Goal: Task Accomplishment & Management: Use online tool/utility

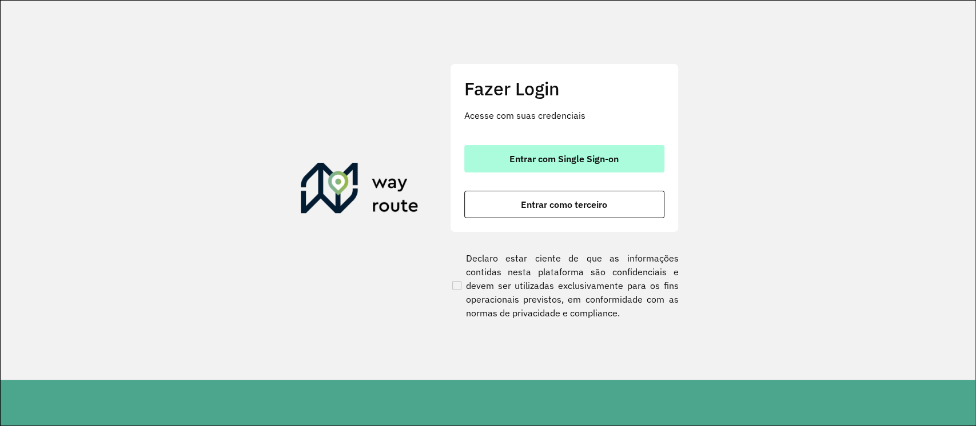
click at [544, 165] on button "Entrar com Single Sign-on" at bounding box center [564, 158] width 200 height 27
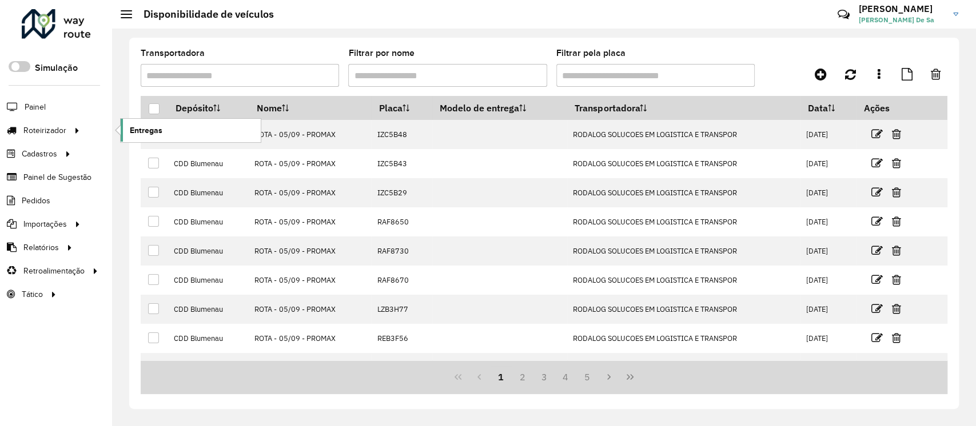
click at [153, 131] on span "Entregas" at bounding box center [146, 131] width 33 height 12
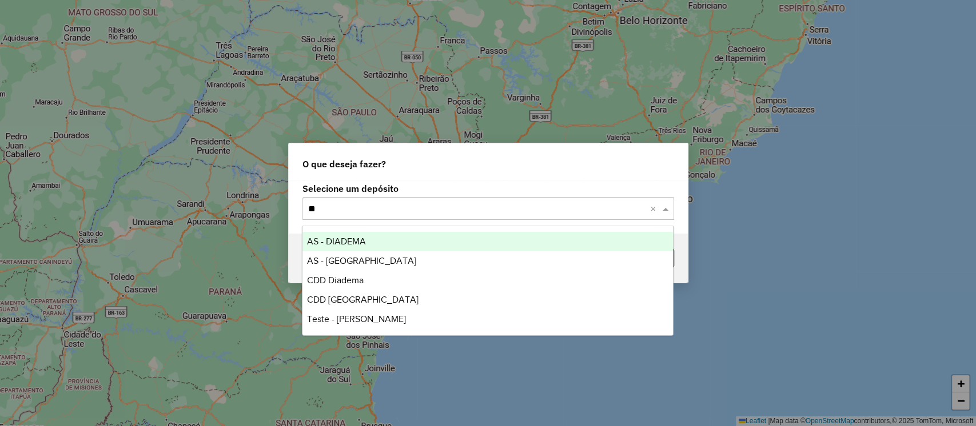
type input "***"
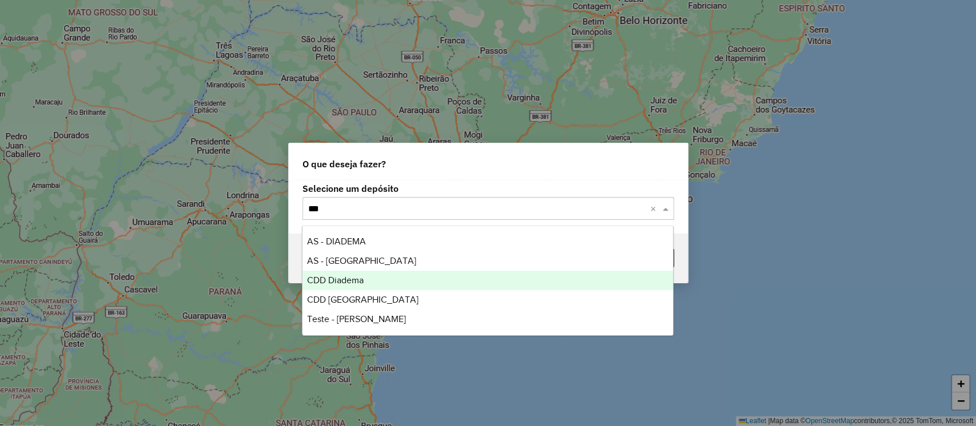
click at [348, 280] on span "CDD Diadema" at bounding box center [335, 281] width 57 height 10
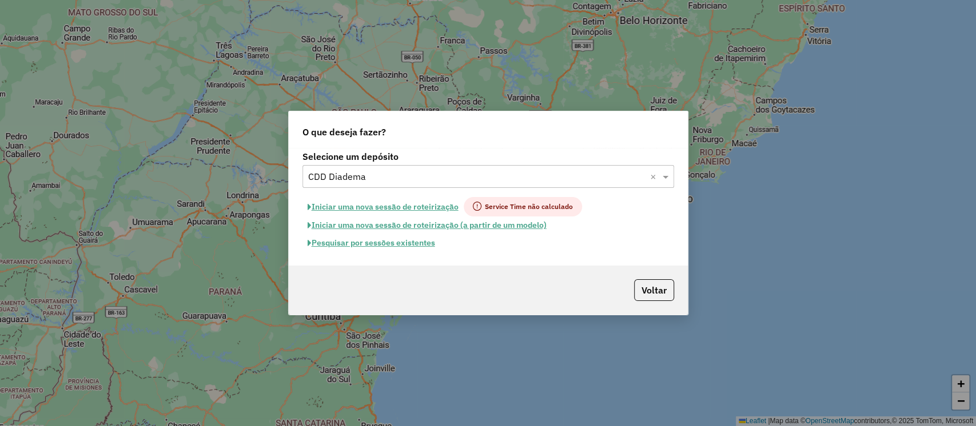
click at [393, 245] on button "Pesquisar por sessões existentes" at bounding box center [371, 243] width 138 height 18
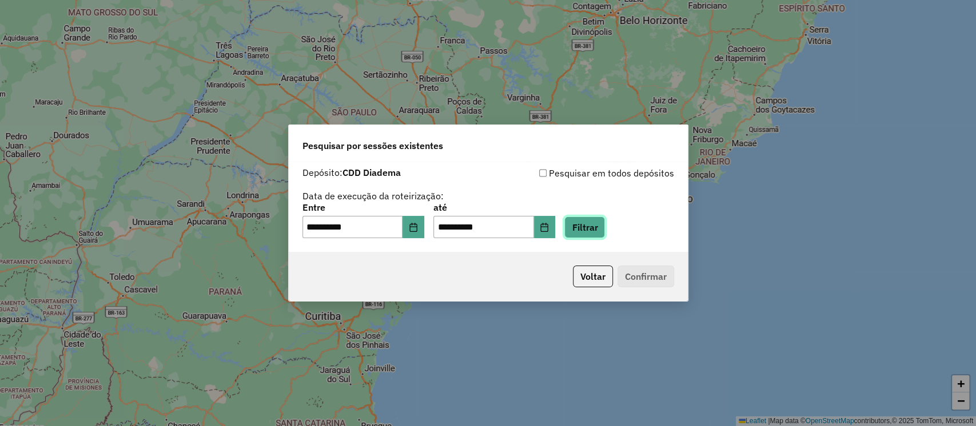
click at [600, 224] on button "Filtrar" at bounding box center [584, 228] width 41 height 22
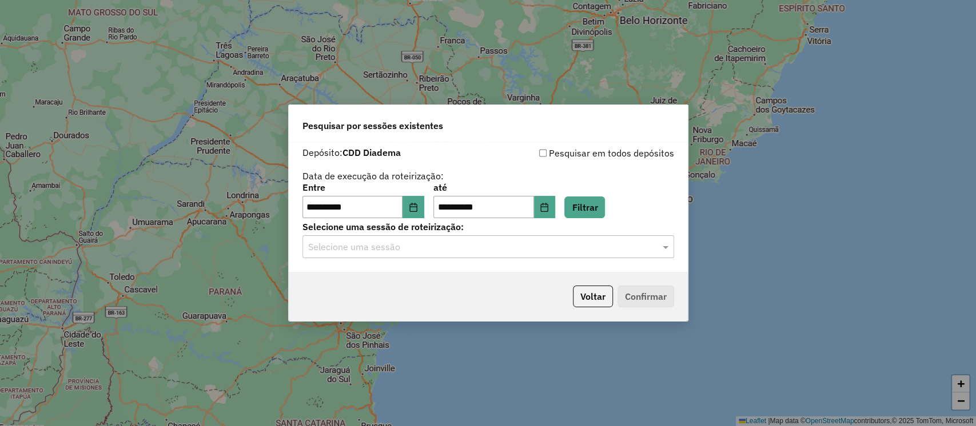
click at [384, 249] on input "text" at bounding box center [476, 248] width 337 height 14
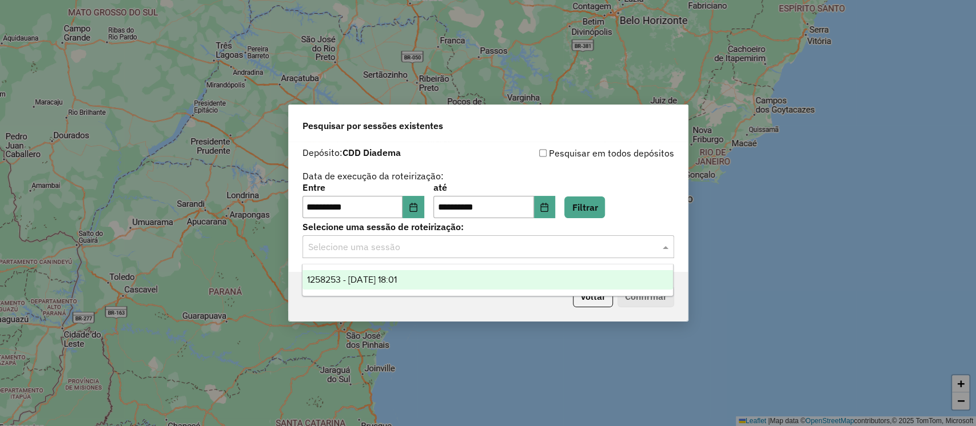
click at [397, 275] on span "1258253 - 03/09/2025 18:01" at bounding box center [352, 280] width 90 height 10
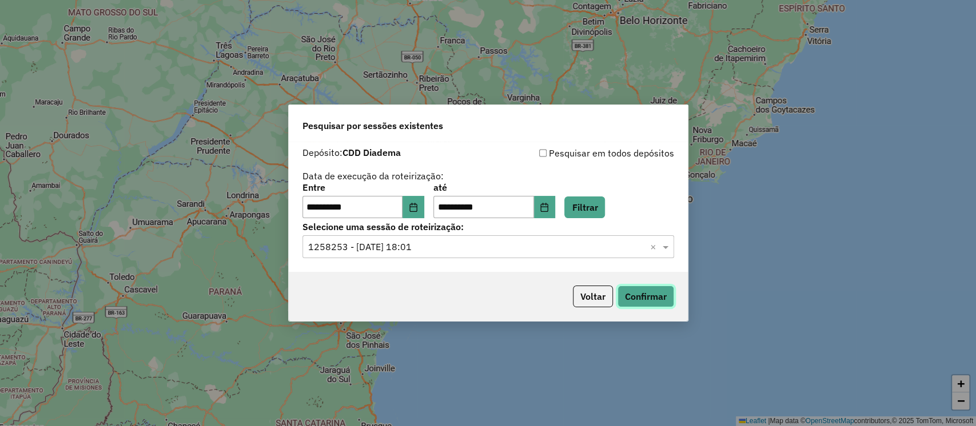
click at [631, 298] on button "Confirmar" at bounding box center [645, 297] width 57 height 22
click at [636, 294] on button "Confirmar" at bounding box center [645, 297] width 57 height 22
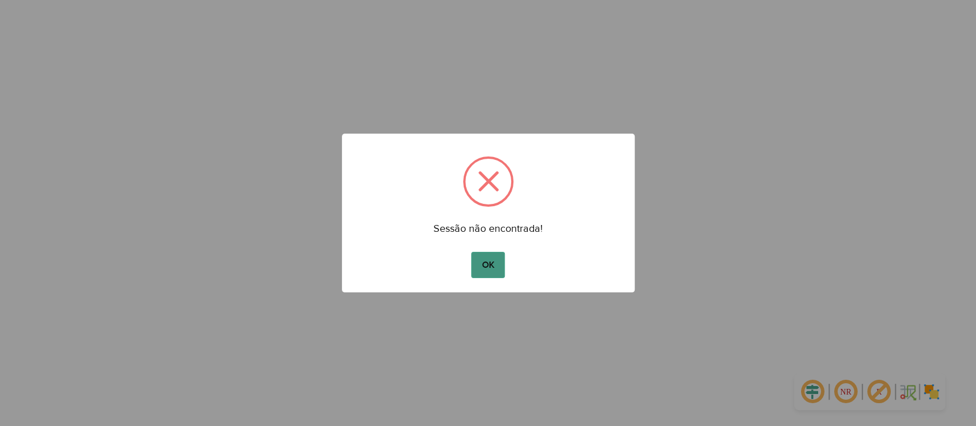
click at [490, 265] on button "OK" at bounding box center [488, 265] width 34 height 26
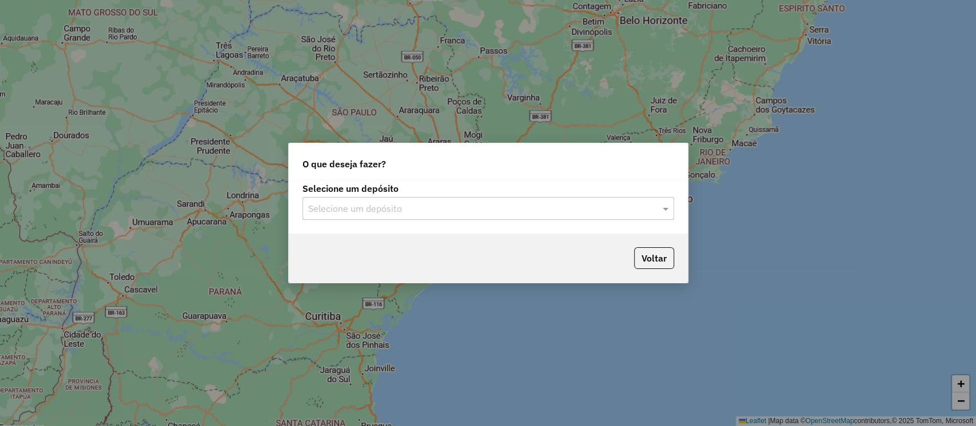
click at [382, 203] on input "text" at bounding box center [476, 209] width 337 height 14
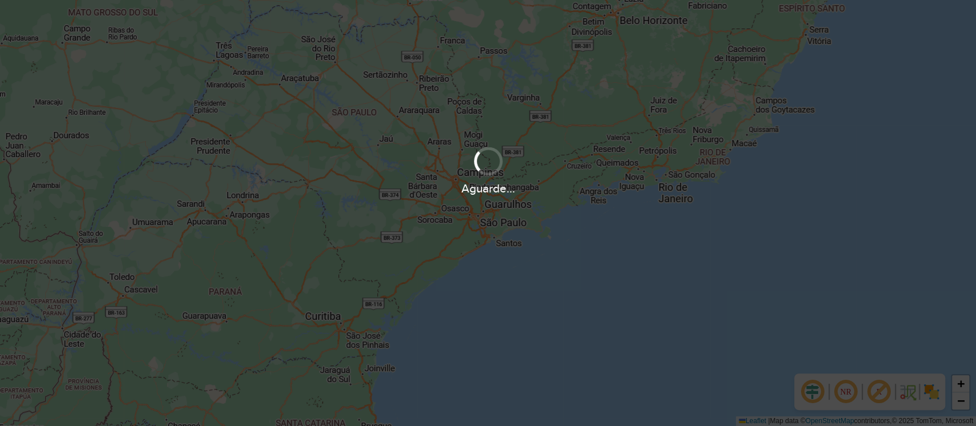
click at [551, 325] on div "Aguarde..." at bounding box center [488, 213] width 976 height 426
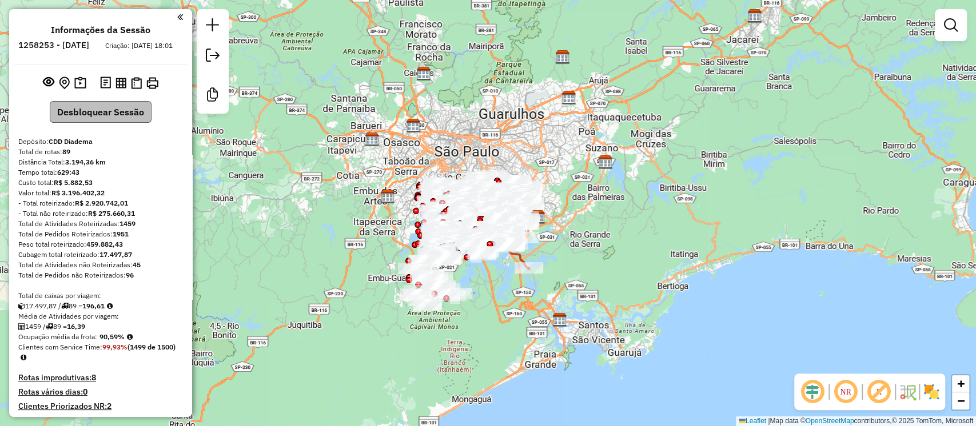
click at [874, 388] on em at bounding box center [878, 391] width 27 height 27
click at [88, 120] on button "Desbloquear Sessão" at bounding box center [101, 112] width 102 height 22
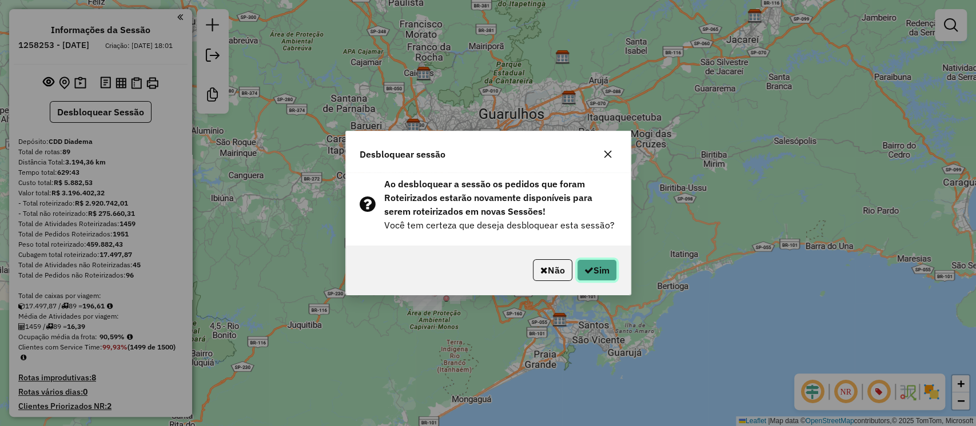
click at [599, 269] on button "Sim" at bounding box center [597, 271] width 40 height 22
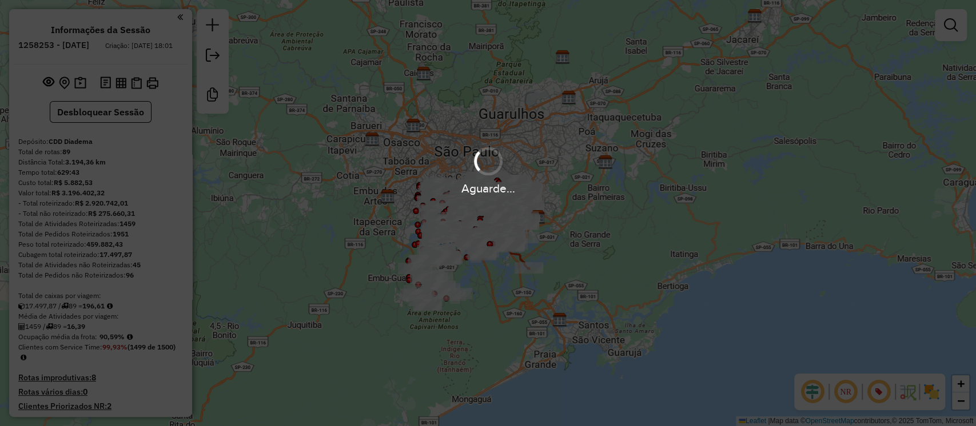
click at [561, 372] on div "Aguarde..." at bounding box center [488, 213] width 976 height 426
